Goal: Task Accomplishment & Management: Use online tool/utility

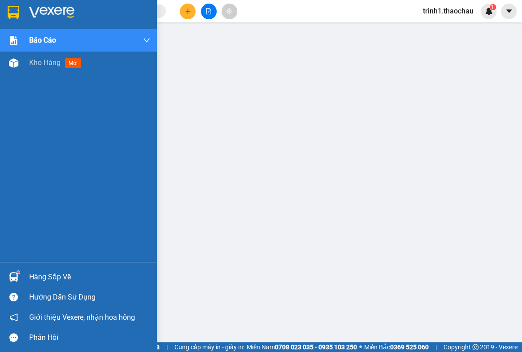
drag, startPoint x: 59, startPoint y: 282, endPoint x: 227, endPoint y: 291, distance: 168.5
click at [61, 281] on div "Hàng sắp về" at bounding box center [89, 276] width 121 height 13
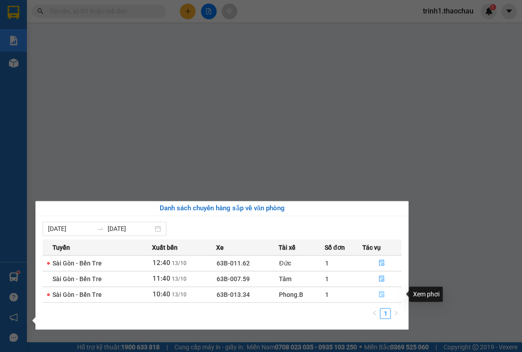
click at [381, 292] on icon "file-done" at bounding box center [381, 294] width 6 height 6
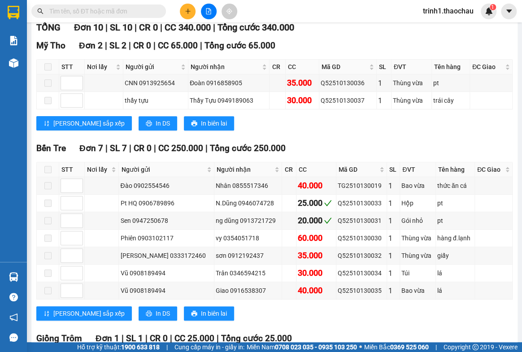
scroll to position [222, 0]
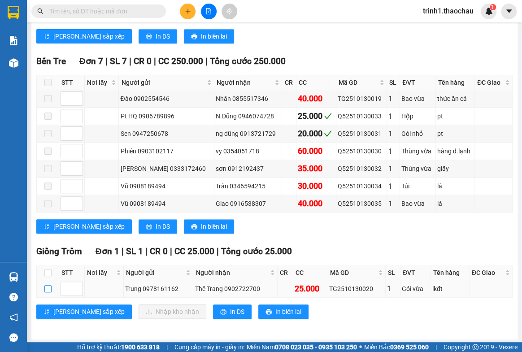
click at [44, 287] on input "checkbox" at bounding box center [47, 288] width 7 height 7
checkbox input "true"
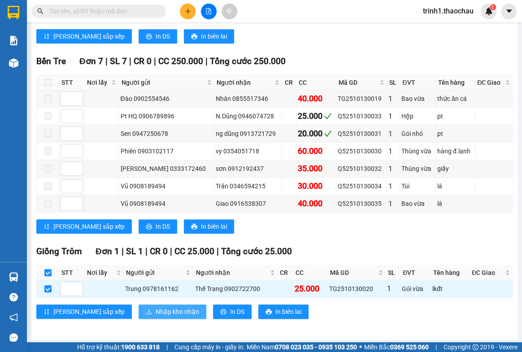
click at [156, 314] on span "Nhập kho nhận" at bounding box center [177, 312] width 43 height 10
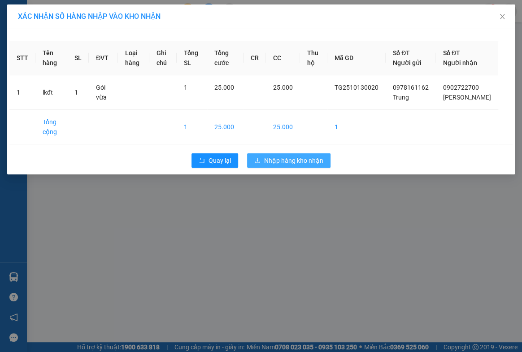
click at [274, 165] on span "Nhập hàng kho nhận" at bounding box center [293, 161] width 59 height 10
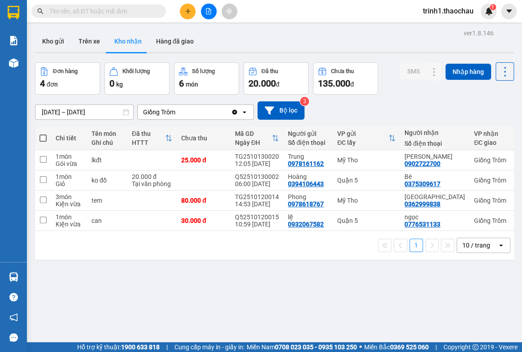
click at [150, 57] on div "ver 1.8.146 Kho gửi Trên xe Kho nhận Hàng đã giao Đơn hàng 4 đơn Khối lượng 0 k…" at bounding box center [274, 203] width 486 height 352
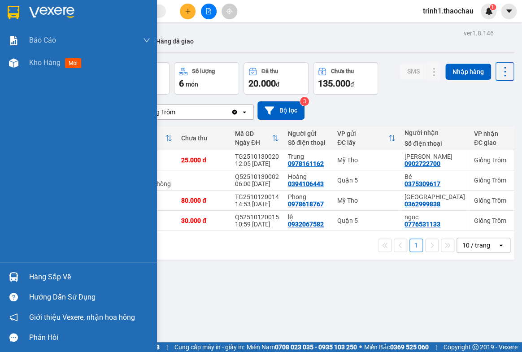
click at [54, 272] on div "Hàng sắp về" at bounding box center [89, 276] width 121 height 13
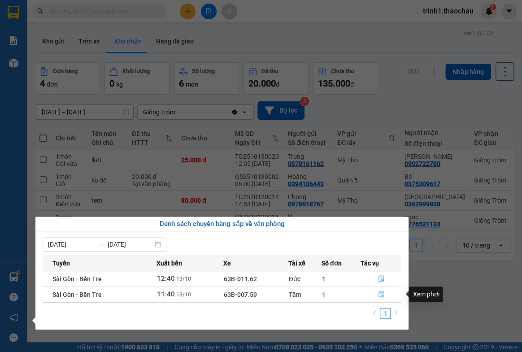
click at [383, 294] on icon "file-done" at bounding box center [381, 294] width 6 height 6
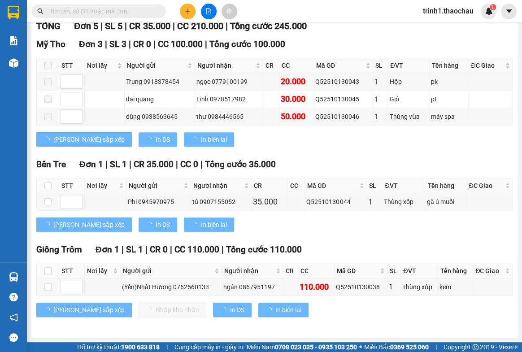
scroll to position [135, 0]
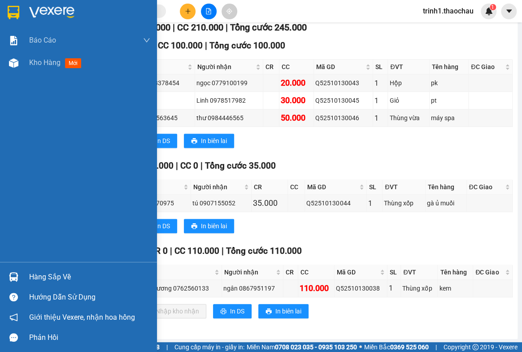
drag, startPoint x: 38, startPoint y: 275, endPoint x: 345, endPoint y: 220, distance: 312.5
click at [66, 272] on div "Hàng sắp về" at bounding box center [89, 276] width 121 height 13
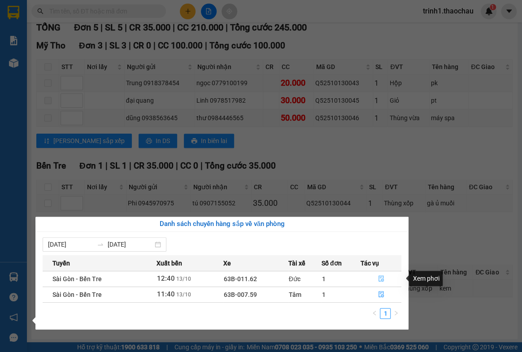
click at [381, 277] on icon "file-done" at bounding box center [381, 278] width 6 height 6
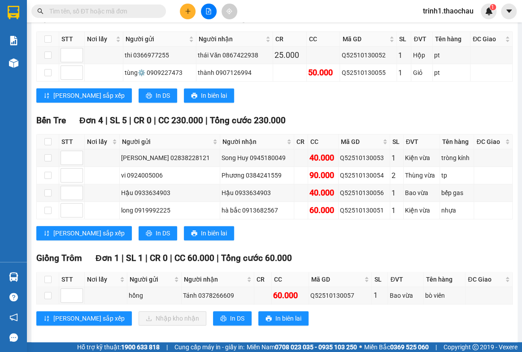
scroll to position [170, 0]
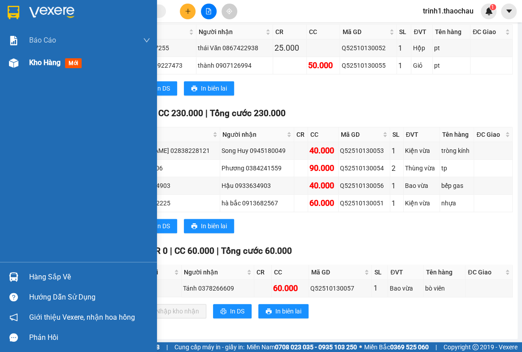
click at [44, 63] on span "Kho hàng" at bounding box center [44, 62] width 31 height 9
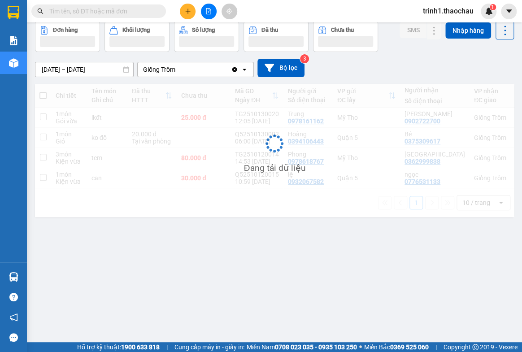
scroll to position [41, 0]
